Goal: Task Accomplishment & Management: Use online tool/utility

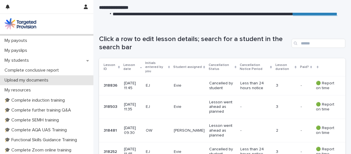
scroll to position [95, 0]
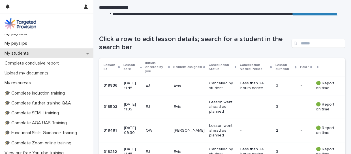
click at [88, 53] on div "My students" at bounding box center [47, 53] width 94 height 10
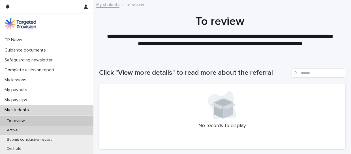
scroll to position [39, 0]
click at [60, 129] on div "Active" at bounding box center [47, 130] width 94 height 9
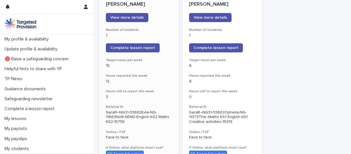
scroll to position [90, 0]
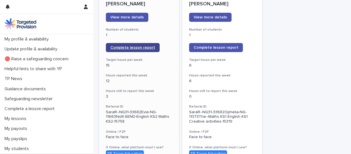
click at [128, 48] on span "Complete lesson report" at bounding box center [133, 48] width 45 height 4
